Goal: Navigation & Orientation: Find specific page/section

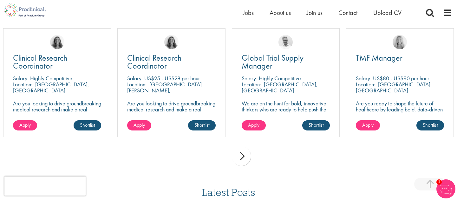
scroll to position [793, 0]
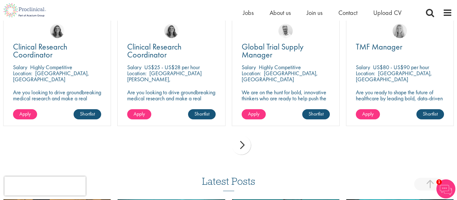
click at [239, 142] on div "next" at bounding box center [241, 144] width 19 height 19
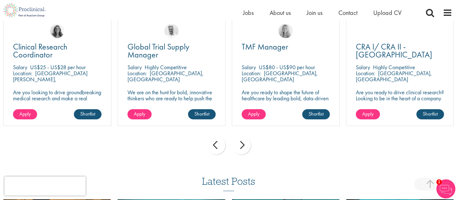
click at [243, 143] on div "next" at bounding box center [241, 144] width 19 height 19
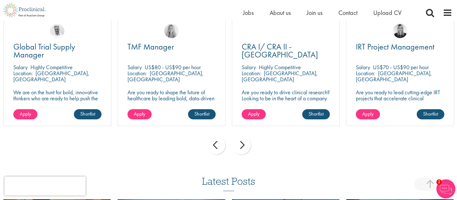
click at [243, 143] on div "next" at bounding box center [241, 144] width 19 height 19
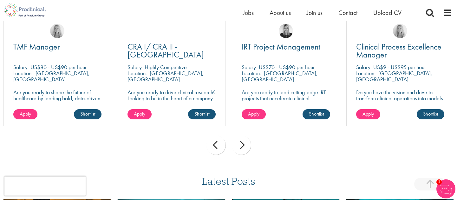
click at [243, 143] on div "next" at bounding box center [241, 144] width 19 height 19
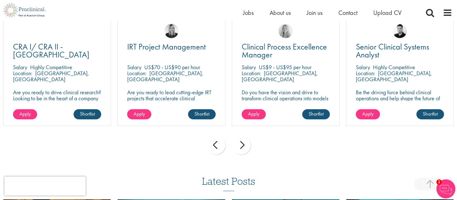
click at [240, 145] on div "next" at bounding box center [241, 144] width 19 height 19
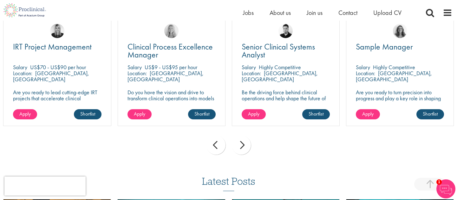
click at [240, 145] on div "next" at bounding box center [241, 144] width 19 height 19
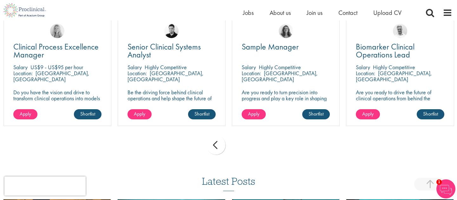
click at [240, 145] on div "prev next" at bounding box center [228, 146] width 457 height 28
click at [224, 143] on div "prev" at bounding box center [215, 144] width 19 height 19
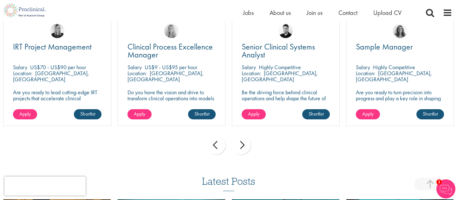
click at [224, 143] on div "prev" at bounding box center [215, 144] width 19 height 19
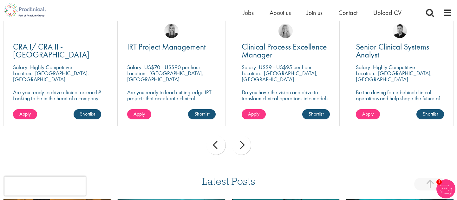
click at [215, 143] on div "prev" at bounding box center [215, 144] width 19 height 19
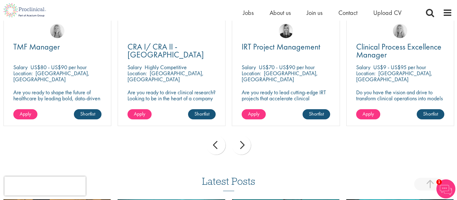
click at [215, 143] on div "prev" at bounding box center [215, 144] width 19 height 19
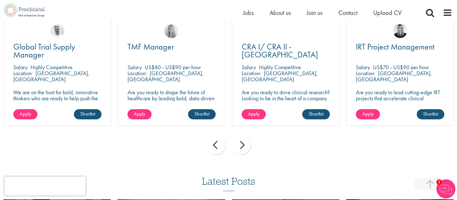
click at [215, 143] on div "prev" at bounding box center [215, 144] width 19 height 19
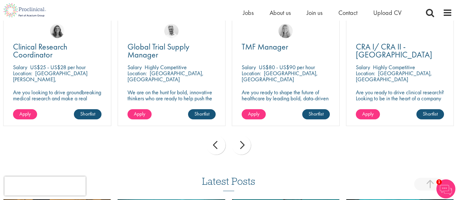
click at [215, 143] on div "prev" at bounding box center [215, 144] width 19 height 19
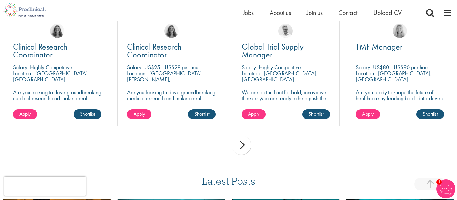
click at [215, 143] on div "prev next" at bounding box center [228, 146] width 457 height 28
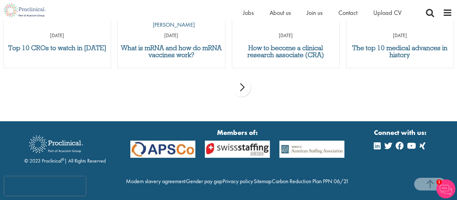
scroll to position [1045, 0]
